Goal: Transaction & Acquisition: Obtain resource

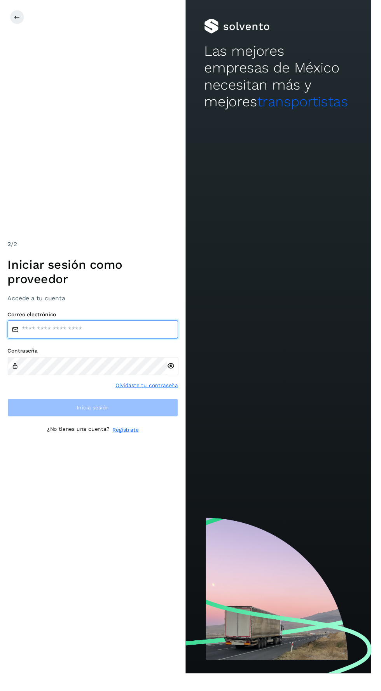
click at [134, 347] on input "email" at bounding box center [95, 338] width 175 height 19
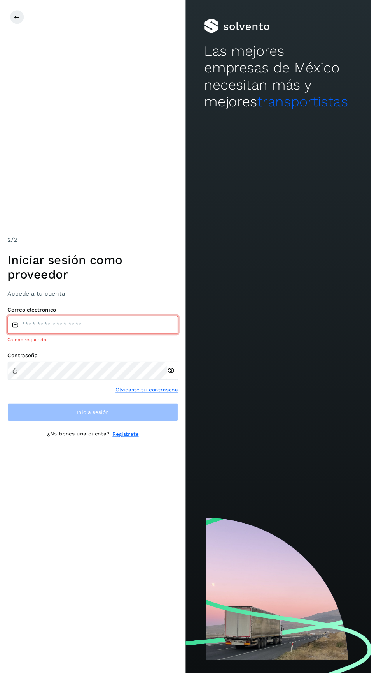
type input "**********"
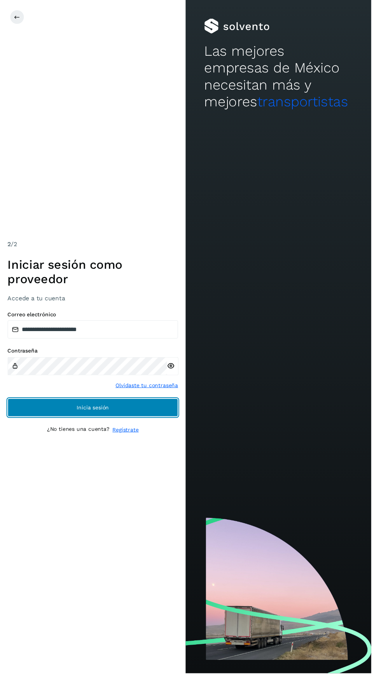
click at [116, 427] on button "Inicia sesión" at bounding box center [95, 418] width 175 height 19
click at [117, 427] on button "Inicia sesión" at bounding box center [95, 418] width 175 height 19
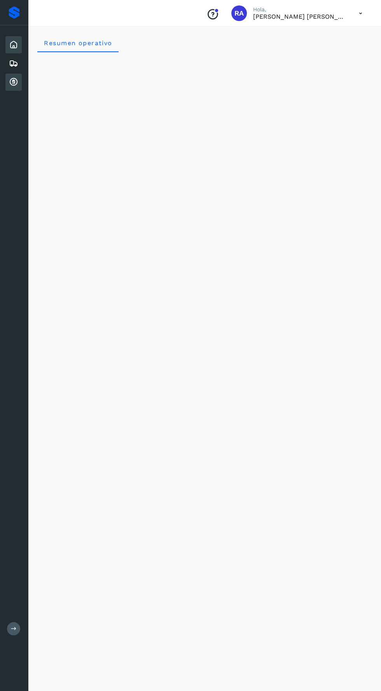
click at [13, 83] on icon at bounding box center [13, 81] width 9 height 9
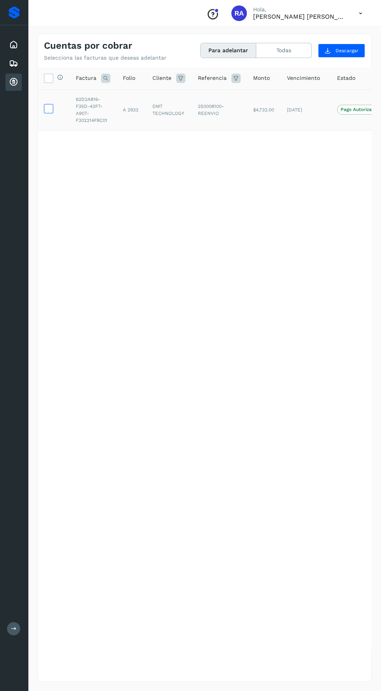
click at [47, 108] on icon at bounding box center [48, 108] width 8 height 8
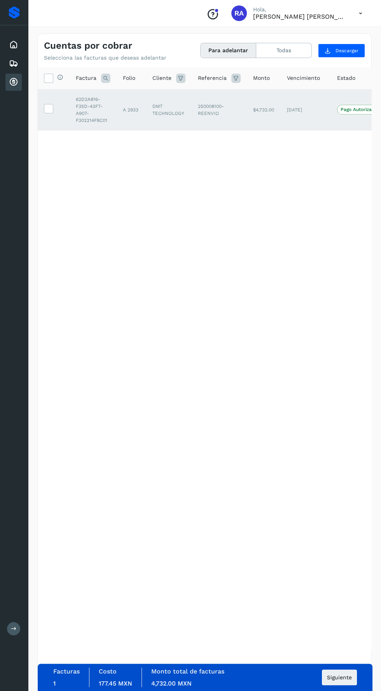
click at [269, 687] on div "Facturas 1 Costo 177.45 MXN Monto total de facturas 4,732.00 MXN Siguiente" at bounding box center [205, 676] width 304 height 19
click at [343, 680] on span "Siguiente" at bounding box center [339, 676] width 25 height 5
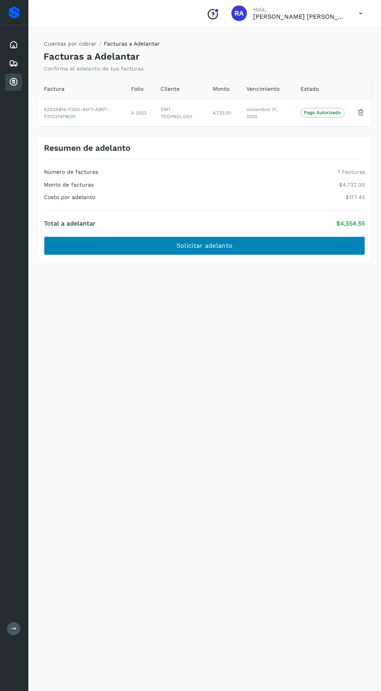
click at [307, 247] on button "Solicitar adelanto" at bounding box center [205, 245] width 322 height 19
